Goal: Task Accomplishment & Management: Manage account settings

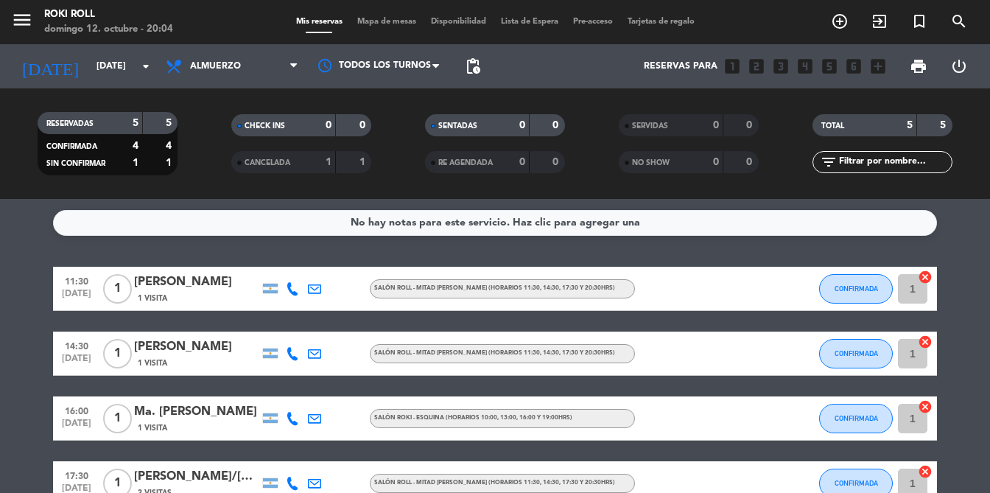
click at [9, 18] on div "menu Roki Roll [DATE] 12. octubre - 20:04" at bounding box center [123, 22] width 247 height 35
click at [25, 27] on icon "menu" at bounding box center [22, 20] width 22 height 22
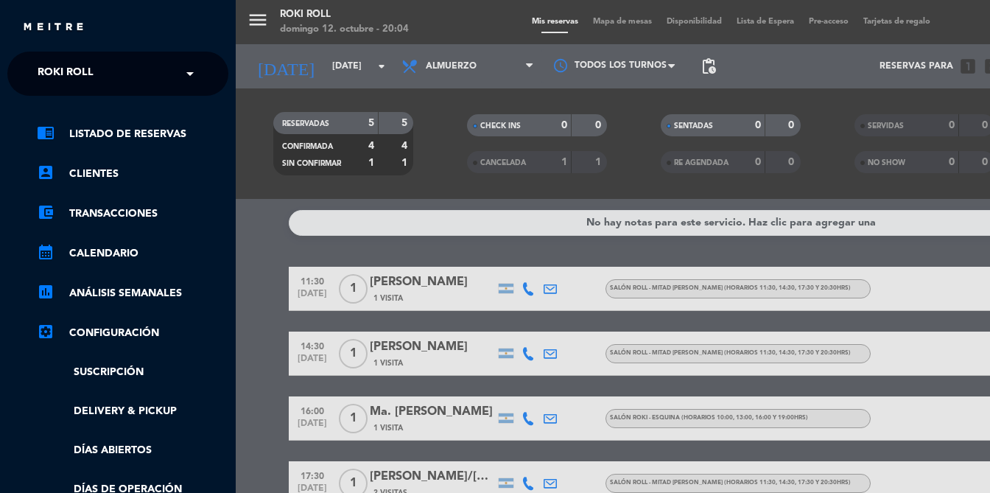
click at [86, 78] on span "Roki Roll" at bounding box center [66, 73] width 56 height 31
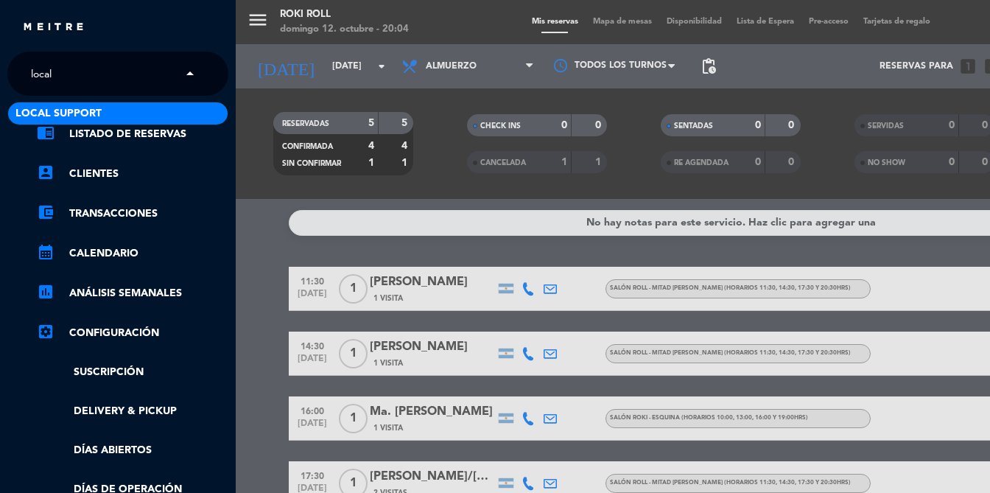
type input "local s"
click at [84, 113] on span "Local Support" at bounding box center [58, 113] width 86 height 17
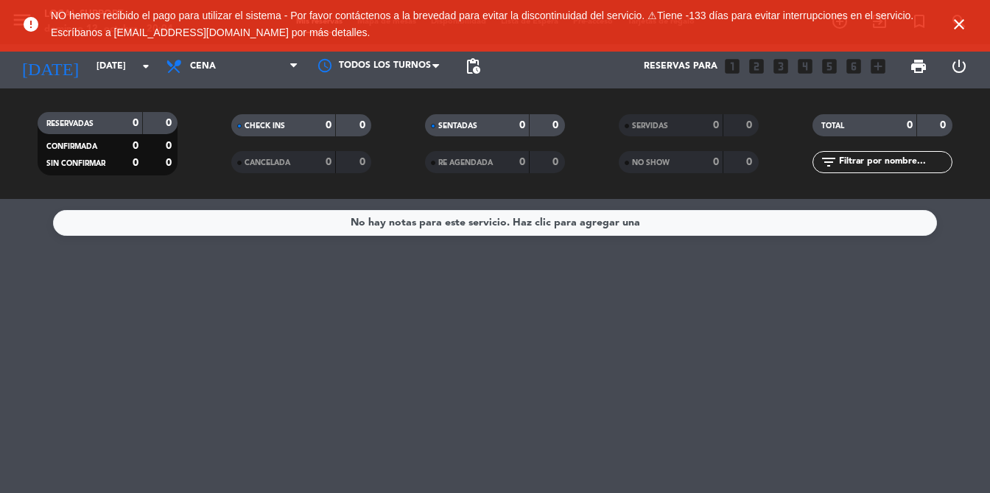
drag, startPoint x: 960, startPoint y: 27, endPoint x: 85, endPoint y: 44, distance: 874.4
click at [960, 27] on icon "close" at bounding box center [959, 24] width 18 height 18
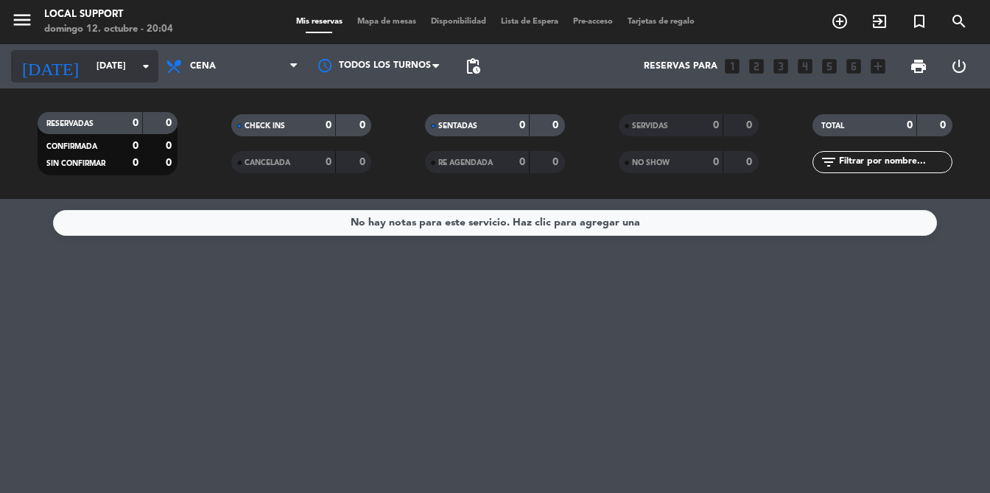
click at [89, 69] on input "[DATE]" at bounding box center [151, 66] width 124 height 25
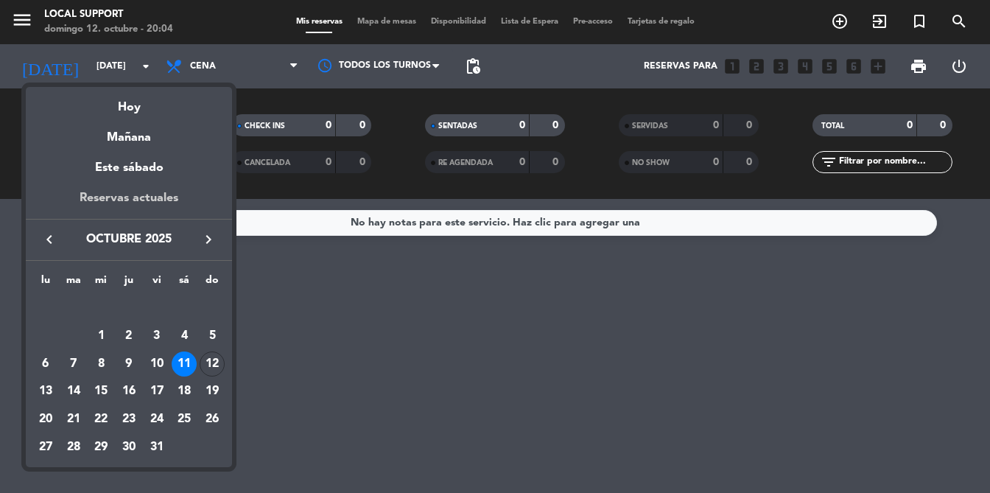
click at [116, 200] on div "Reservas actuales" at bounding box center [129, 204] width 206 height 30
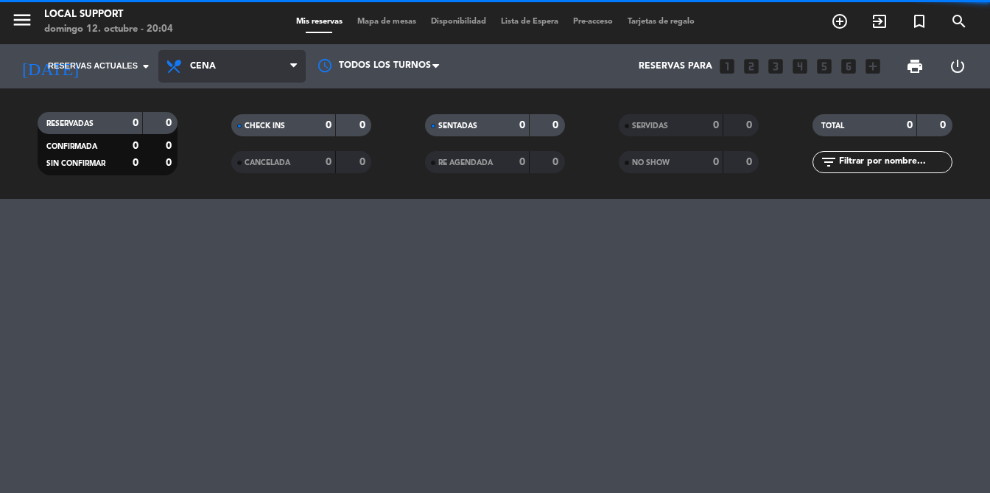
click at [188, 63] on span "Cena" at bounding box center [231, 66] width 147 height 32
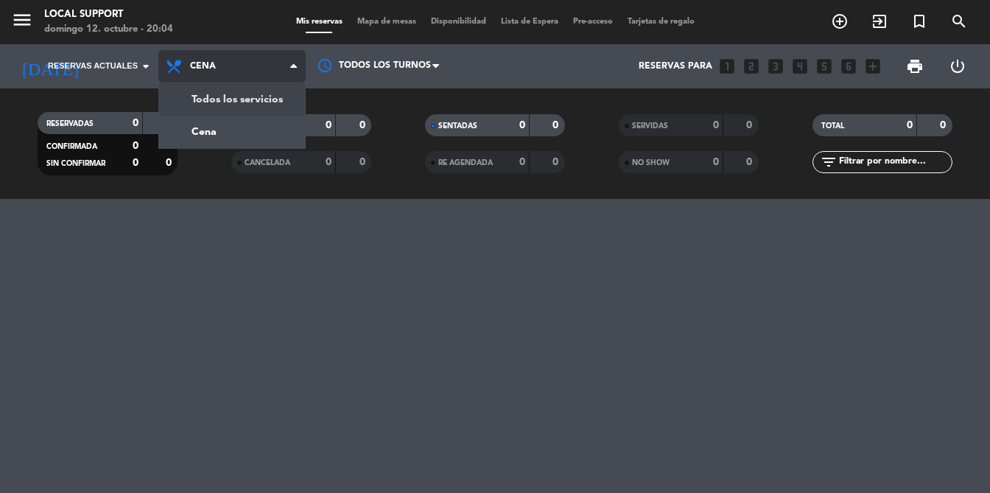
click at [212, 96] on div "menu Local Support [DATE] 12. octubre - 20:04 Mis reservas Mapa de mesas Dispon…" at bounding box center [495, 99] width 990 height 199
